Goal: Complete application form: Complete application form

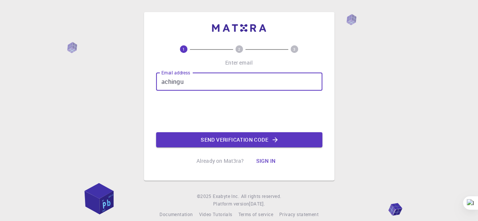
type input "[EMAIL_ADDRESS][DOMAIN_NAME]"
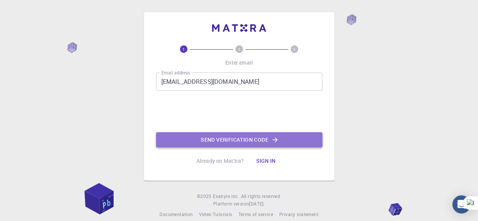
click at [203, 140] on button "Send verification code" at bounding box center [239, 139] width 166 height 15
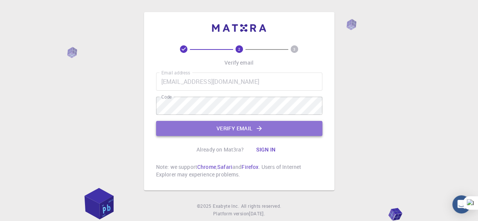
click at [223, 132] on button "Verify email" at bounding box center [239, 128] width 166 height 15
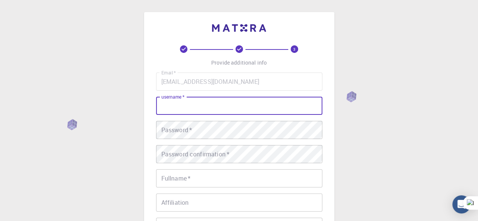
click at [209, 104] on input "username   *" at bounding box center [239, 106] width 166 height 18
type input "Achinguun"
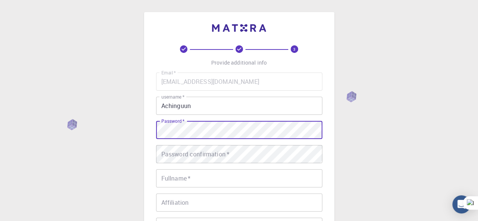
scroll to position [27, 0]
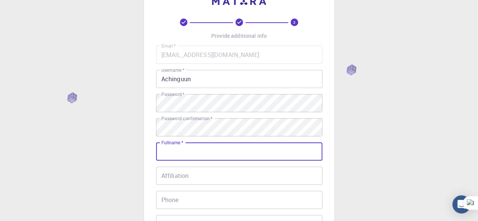
click at [198, 149] on input "Fullname   *" at bounding box center [239, 152] width 166 height 18
type input "Chinguun Altangerel"
type input "94253049"
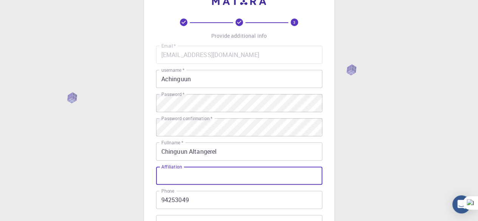
click at [223, 177] on input "Affiliation" at bounding box center [239, 176] width 166 height 18
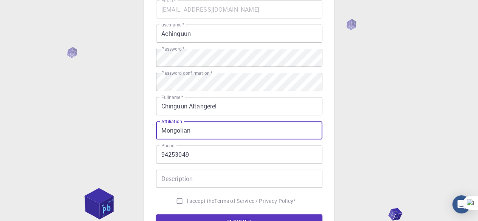
scroll to position [76, 0]
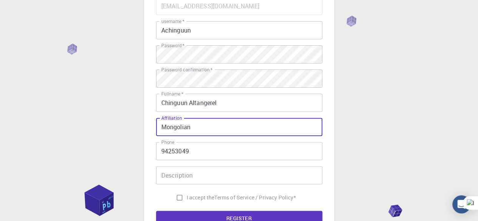
type input "Mongolian"
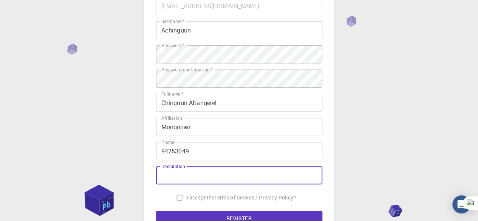
click at [179, 176] on input "Description" at bounding box center [239, 175] width 166 height 18
type input "m"
type input "M"
click at [194, 180] on input "Description" at bounding box center [239, 175] width 166 height 18
paste input "magister degree [GEOGRAPHIC_DATA]"
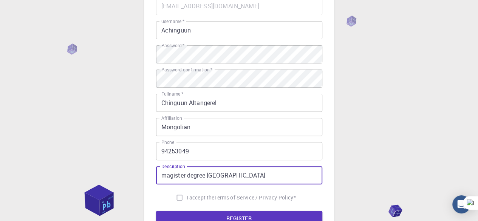
type input "magister degree [GEOGRAPHIC_DATA]"
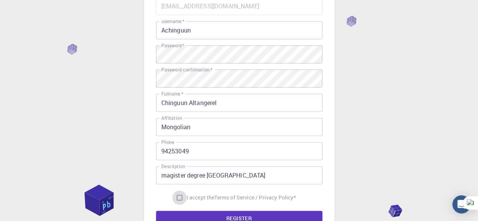
click at [175, 197] on input "I accept the Terms of Service / Privacy Policy *" at bounding box center [179, 198] width 14 height 14
checkbox input "true"
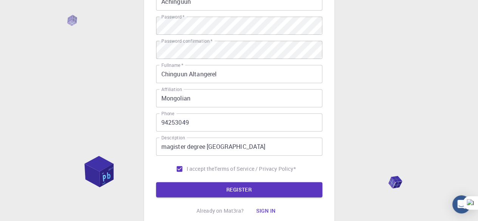
scroll to position [105, 0]
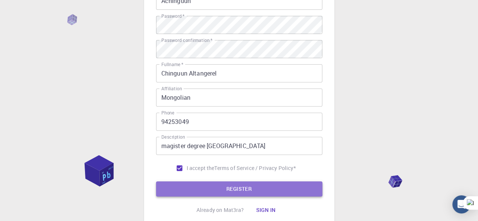
click at [185, 189] on button "REGISTER" at bounding box center [239, 188] width 166 height 15
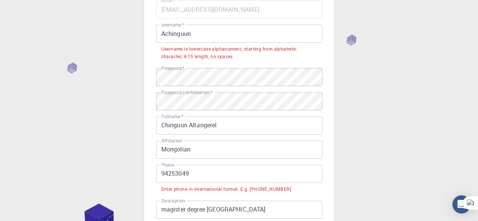
scroll to position [71, 0]
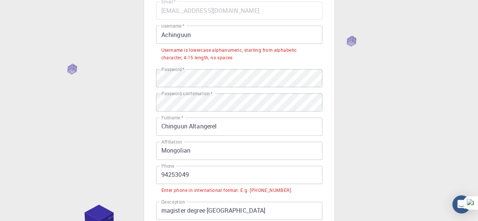
click at [162, 176] on input "94253049" at bounding box center [239, 175] width 166 height 18
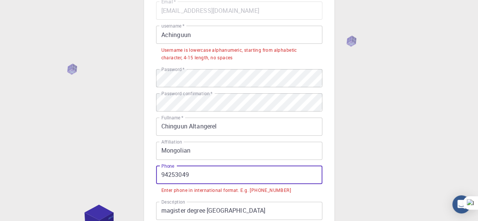
paste input "+976"
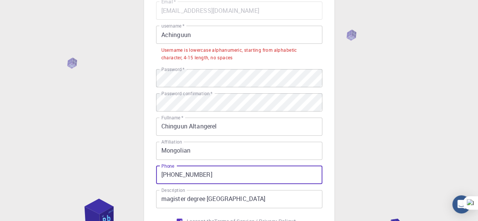
click at [238, 172] on input "[PHONE_NUMBER]" at bounding box center [239, 175] width 166 height 18
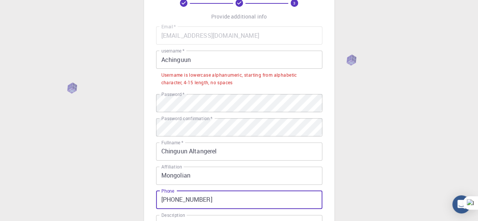
scroll to position [45, 0]
type input "[PHONE_NUMBER]"
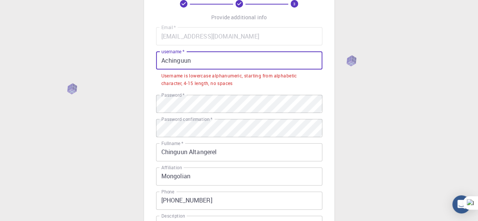
click at [224, 57] on input "Achinguun" at bounding box center [239, 60] width 166 height 18
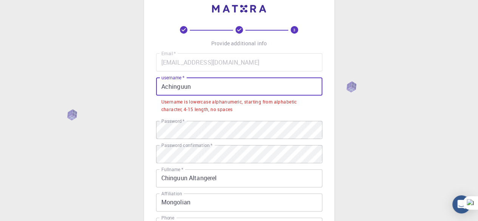
scroll to position [19, 0]
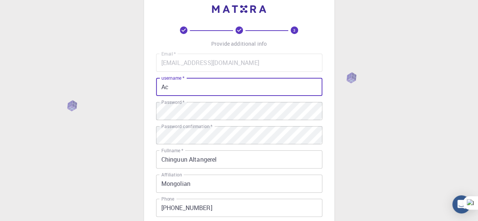
type input "A"
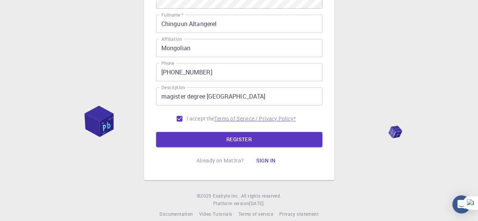
scroll to position [156, 0]
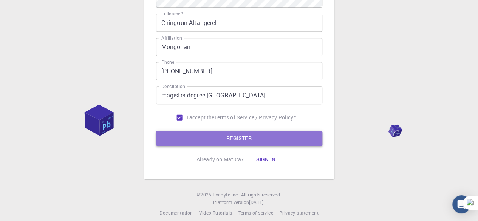
click at [231, 139] on button "REGISTER" at bounding box center [239, 138] width 166 height 15
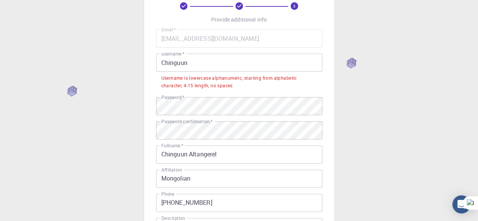
scroll to position [43, 0]
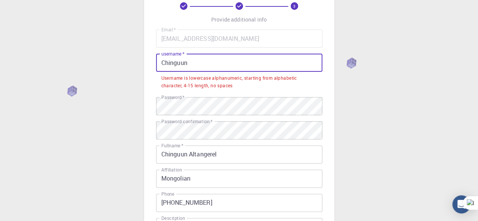
click at [194, 60] on input "Chinguun" at bounding box center [239, 63] width 166 height 18
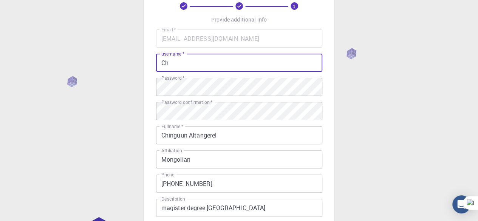
type input "C"
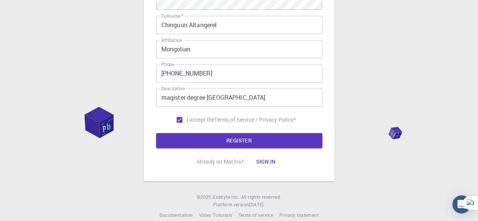
scroll to position [164, 0]
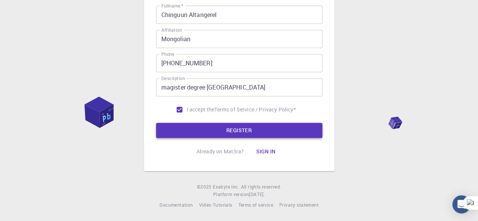
click at [206, 131] on button "REGISTER" at bounding box center [239, 130] width 166 height 15
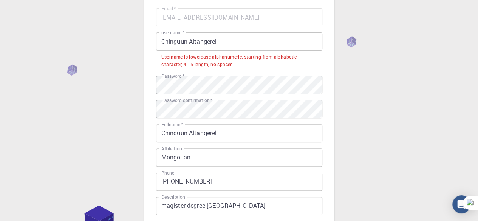
scroll to position [64, 0]
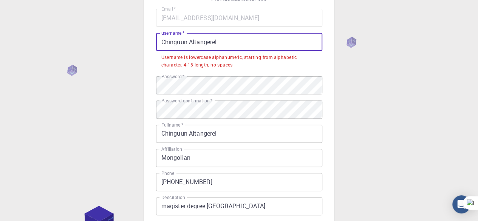
click at [222, 47] on input "Chinguun Altangerel" at bounding box center [239, 42] width 166 height 18
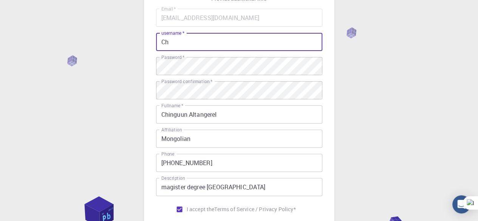
type input "C"
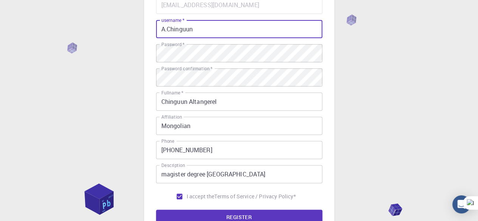
scroll to position [97, 0]
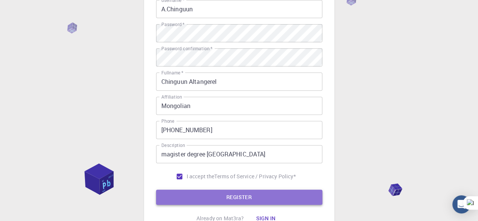
click at [224, 195] on button "REGISTER" at bounding box center [239, 197] width 166 height 15
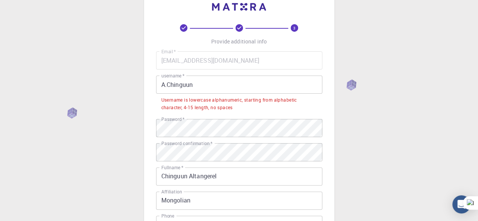
scroll to position [0, 0]
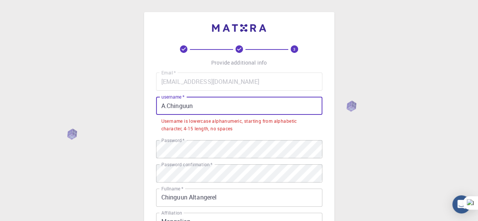
click at [223, 109] on input "A.Chinguun" at bounding box center [239, 106] width 166 height 18
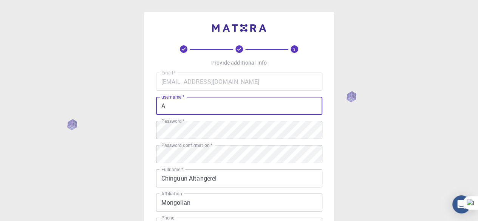
type input "A"
type input "a"
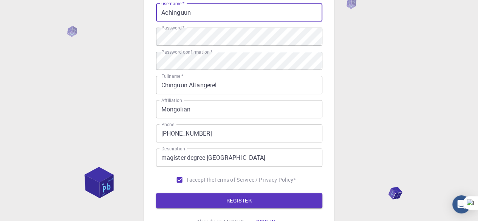
scroll to position [94, 0]
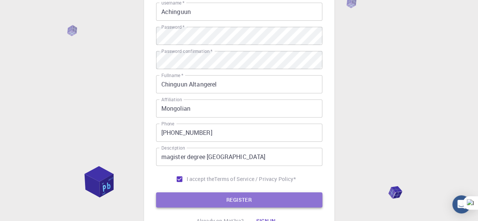
click at [225, 202] on button "REGISTER" at bounding box center [239, 199] width 166 height 15
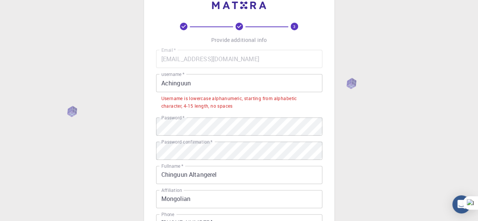
scroll to position [20, 0]
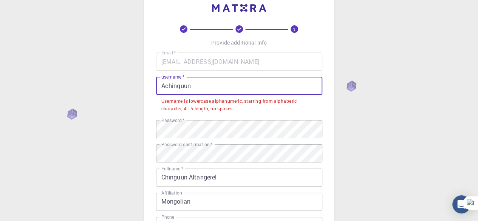
click at [209, 94] on input "Achinguun" at bounding box center [239, 86] width 166 height 18
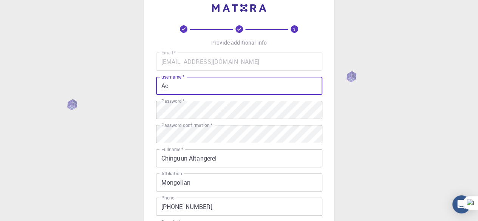
type input "A"
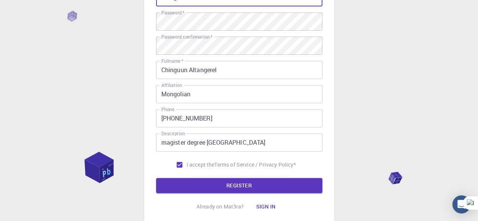
scroll to position [109, 0]
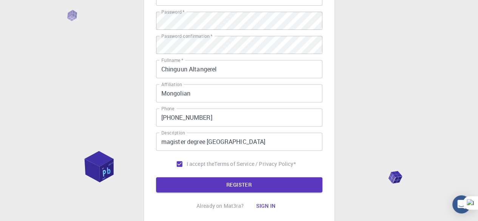
click at [217, 194] on div "3 Provide additional info Email   * [EMAIL_ADDRESS][DOMAIN_NAME] Email   * user…" at bounding box center [239, 75] width 166 height 278
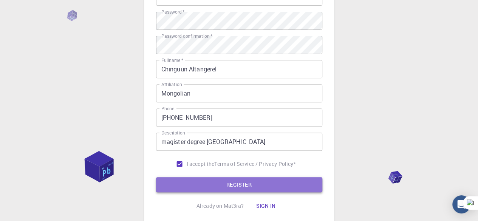
click at [219, 190] on button "REGISTER" at bounding box center [239, 184] width 166 height 15
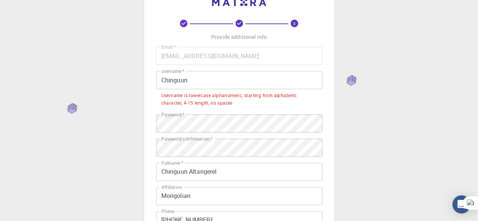
scroll to position [24, 0]
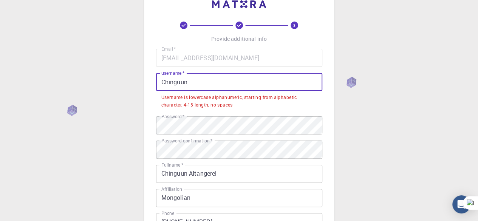
click at [197, 81] on input "Chinguun" at bounding box center [239, 82] width 166 height 18
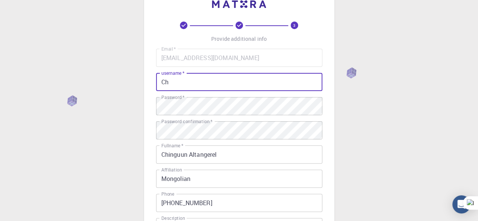
type input "C"
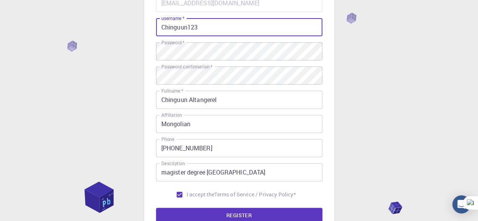
scroll to position [79, 0]
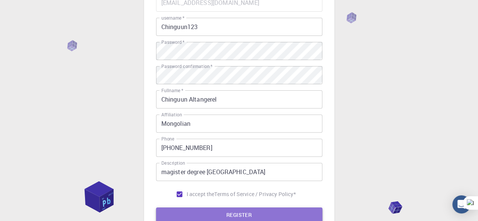
click at [193, 211] on button "REGISTER" at bounding box center [239, 215] width 166 height 15
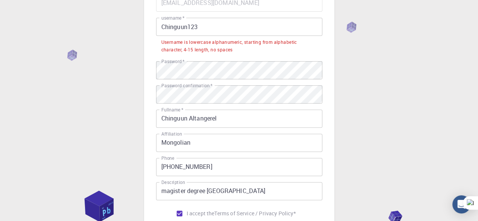
scroll to position [0, 0]
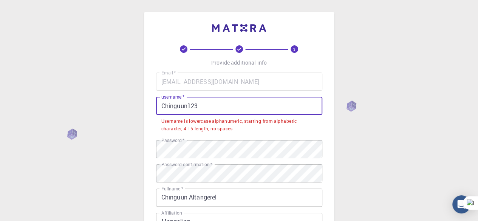
click at [203, 109] on input "Chinguun123" at bounding box center [239, 106] width 166 height 18
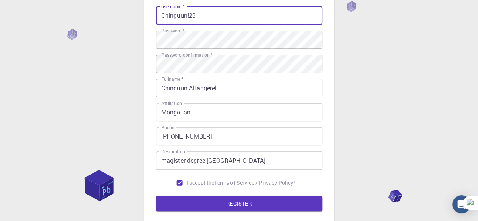
scroll to position [91, 0]
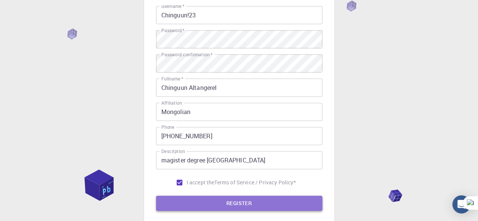
click at [214, 201] on button "REGISTER" at bounding box center [239, 203] width 166 height 15
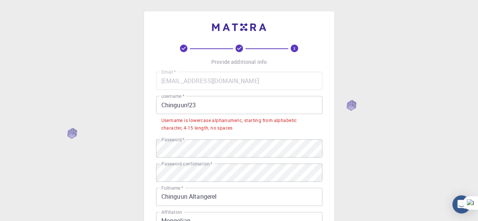
scroll to position [0, 0]
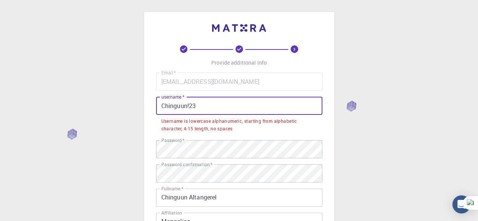
click at [227, 104] on input "Chinguun!23" at bounding box center [239, 106] width 166 height 18
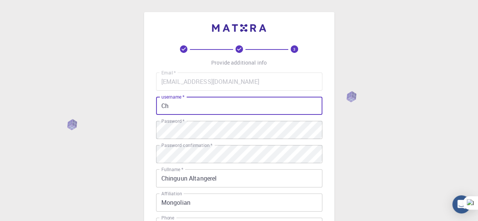
type input "C"
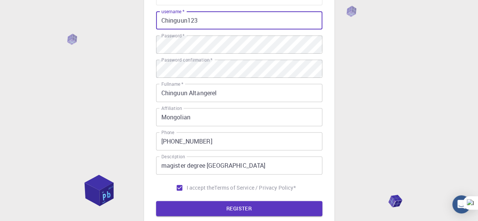
scroll to position [86, 0]
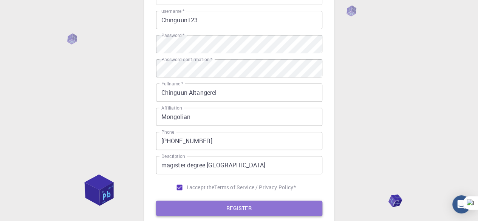
click at [240, 203] on button "REGISTER" at bounding box center [239, 208] width 166 height 15
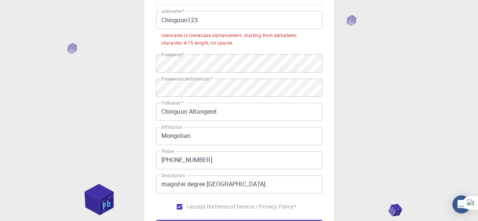
scroll to position [0, 0]
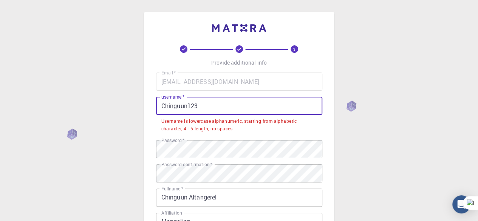
click at [206, 107] on input "Chinguun123" at bounding box center [239, 106] width 166 height 18
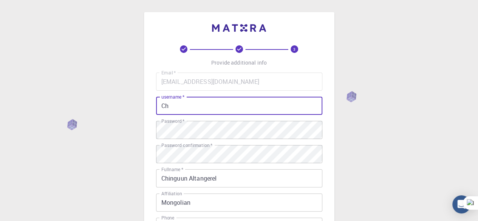
type input "C"
type input "Ё"
type input "Ч"
type input "[PERSON_NAME]"
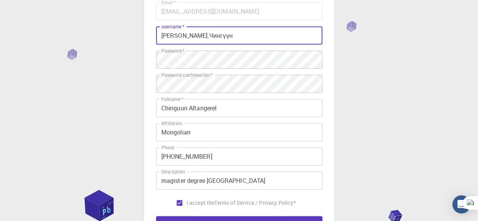
scroll to position [88, 0]
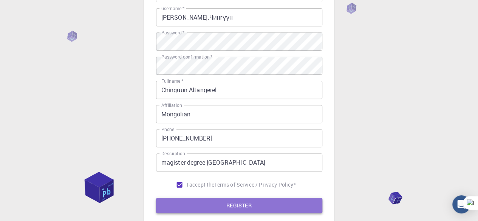
click at [225, 209] on button "REGISTER" at bounding box center [239, 205] width 166 height 15
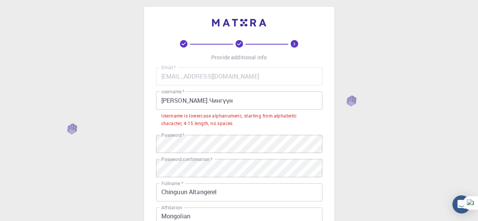
scroll to position [3, 0]
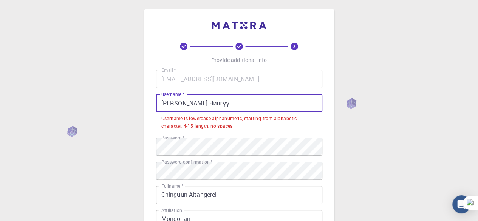
click at [197, 97] on input "[PERSON_NAME].Чингүүн" at bounding box center [239, 103] width 166 height 18
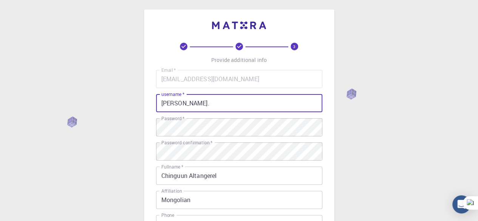
type input "[PERSON_NAME]"
type input "A"
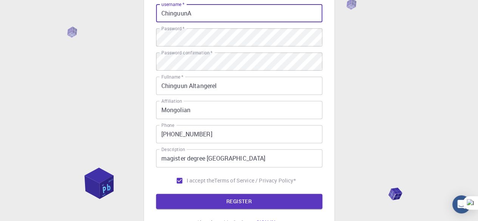
scroll to position [93, 0]
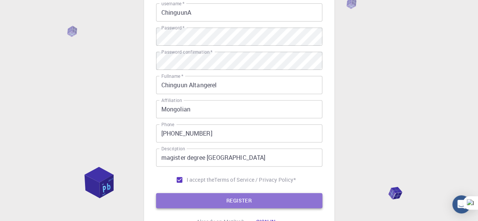
click at [214, 200] on button "REGISTER" at bounding box center [239, 200] width 166 height 15
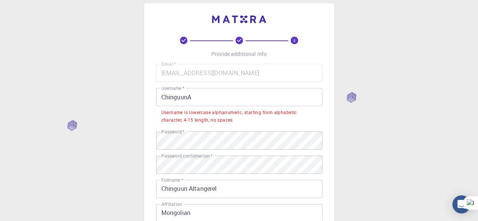
scroll to position [0, 0]
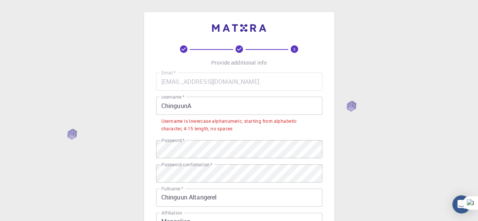
click at [202, 102] on input "ChinguunA" at bounding box center [239, 106] width 166 height 18
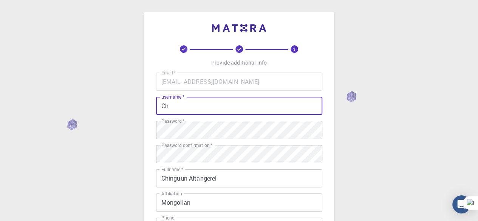
type input "C"
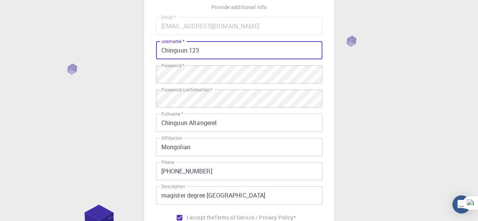
scroll to position [87, 0]
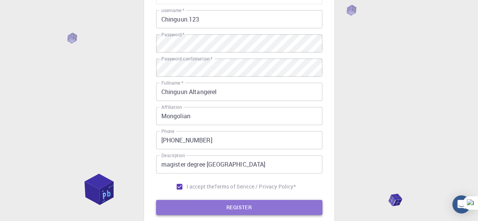
click at [202, 206] on button "REGISTER" at bounding box center [239, 207] width 166 height 15
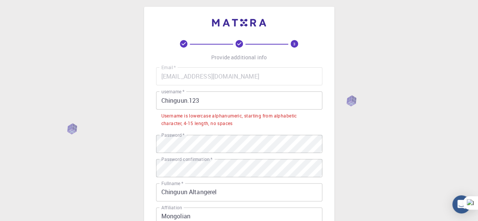
scroll to position [0, 0]
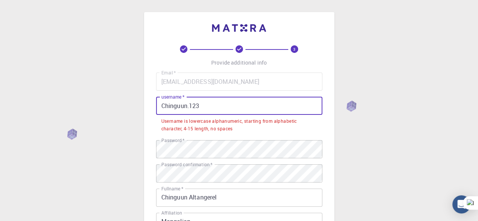
click at [198, 100] on input "Chinguun.123" at bounding box center [239, 106] width 166 height 18
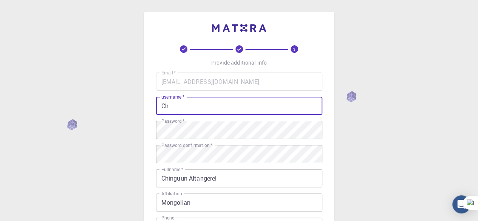
type input "C"
type input "L"
type input "l"
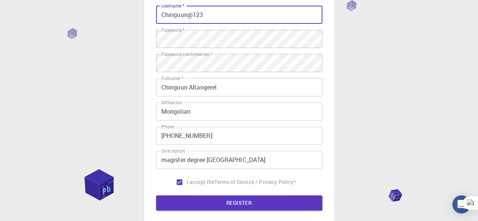
scroll to position [91, 0]
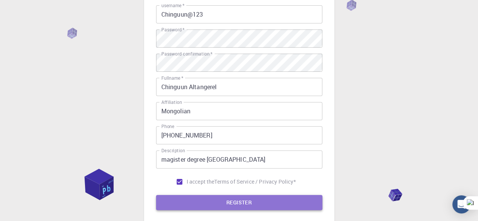
click at [230, 197] on button "REGISTER" at bounding box center [239, 202] width 166 height 15
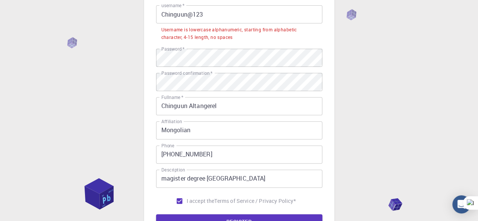
scroll to position [0, 0]
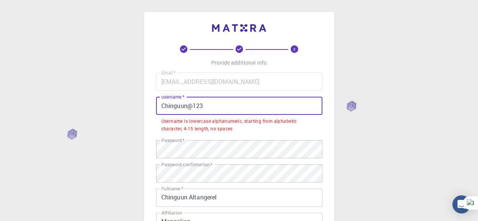
click at [209, 99] on input "Chinguun@123" at bounding box center [239, 106] width 166 height 18
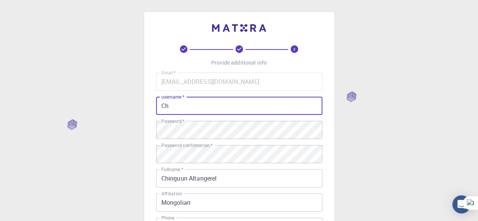
type input "C"
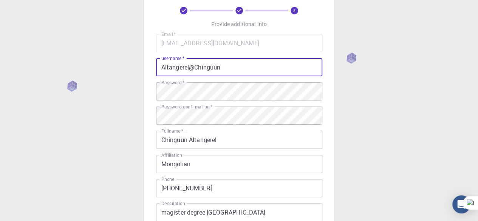
scroll to position [91, 0]
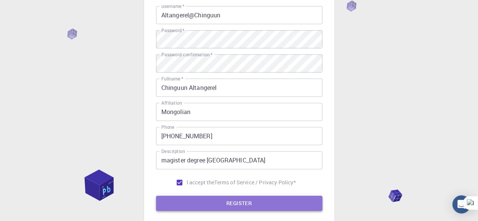
click at [217, 199] on button "REGISTER" at bounding box center [239, 203] width 166 height 15
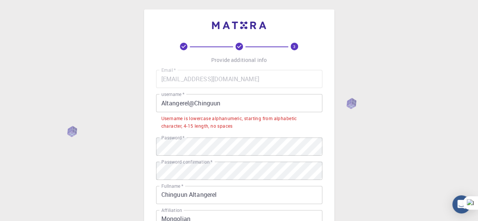
scroll to position [0, 0]
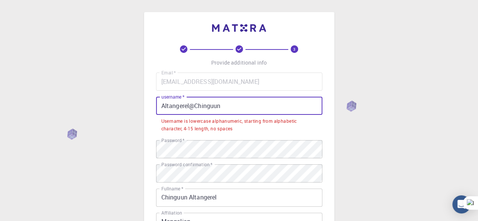
click at [194, 105] on input "Altangerel@Chinguun" at bounding box center [239, 106] width 166 height 18
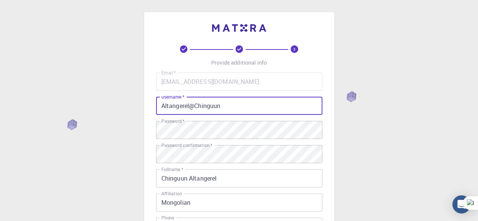
click at [229, 105] on input "Altangerel@Chinguun" at bounding box center [239, 106] width 166 height 18
type input "A"
type input "C"
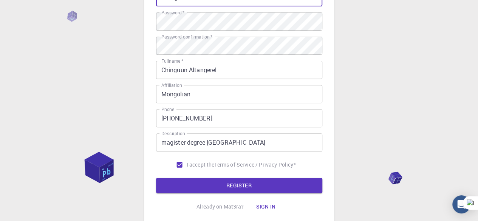
scroll to position [109, 0]
type input "CHinguun123"
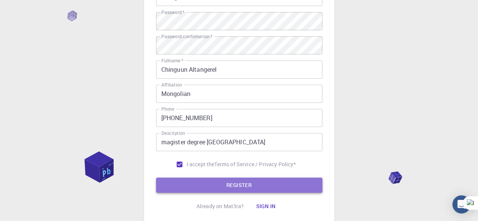
click at [228, 185] on button "REGISTER" at bounding box center [239, 185] width 166 height 15
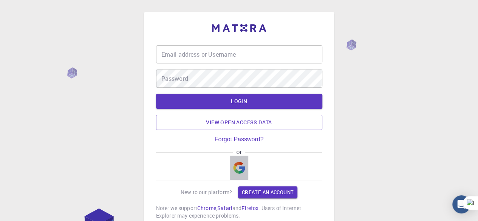
click at [242, 166] on img "button" at bounding box center [239, 168] width 12 height 12
